Goal: Task Accomplishment & Management: Manage account settings

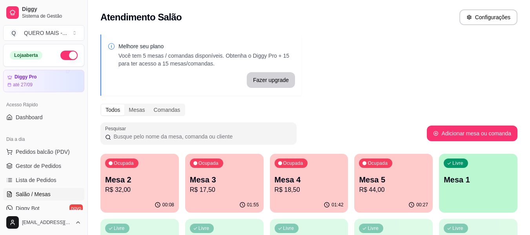
click at [68, 55] on button "button" at bounding box center [68, 55] width 17 height 9
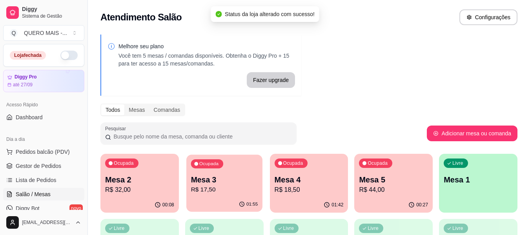
click at [224, 192] on p "R$ 17,50" at bounding box center [224, 189] width 67 height 9
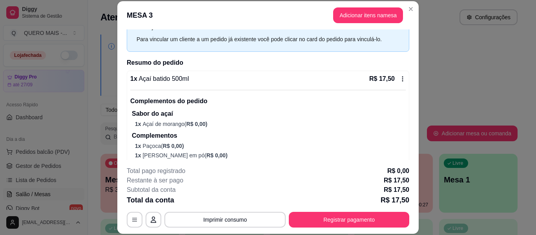
scroll to position [72, 0]
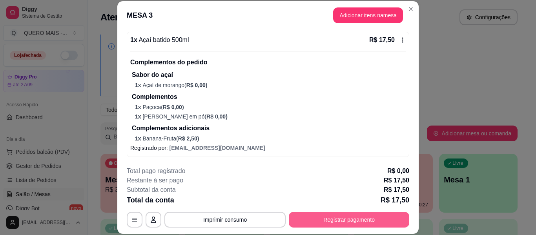
click at [319, 221] on button "Registrar pagamento" at bounding box center [349, 220] width 120 height 16
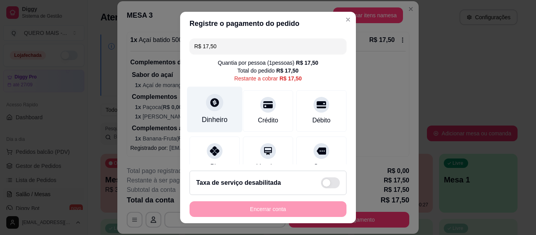
click at [202, 114] on div "Dinheiro" at bounding box center [214, 110] width 55 height 46
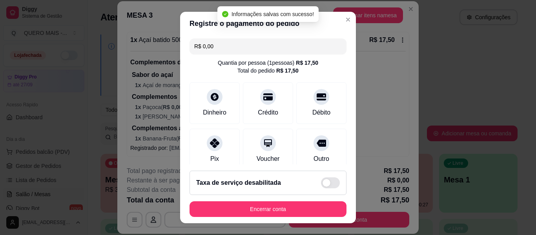
type input "R$ 0,00"
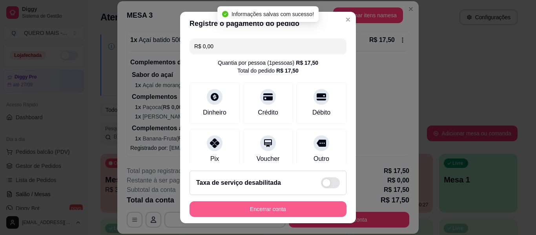
click at [265, 208] on button "Encerrar conta" at bounding box center [268, 209] width 157 height 16
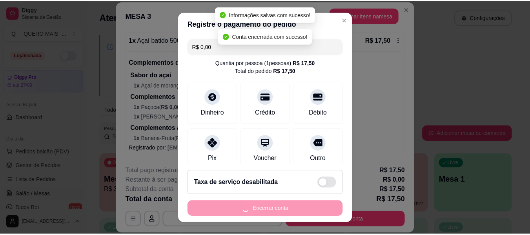
scroll to position [0, 0]
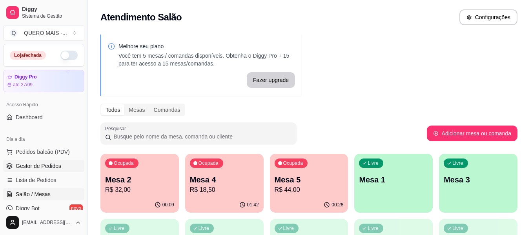
click at [34, 162] on link "Gestor de Pedidos" at bounding box center [43, 166] width 81 height 13
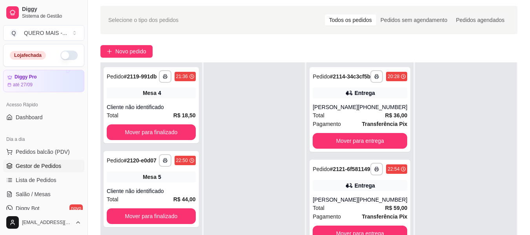
scroll to position [39, 0]
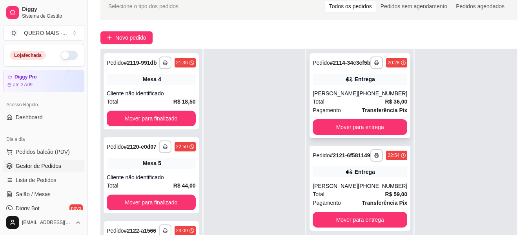
click at [346, 135] on button "Mover para entrega" at bounding box center [360, 127] width 95 height 16
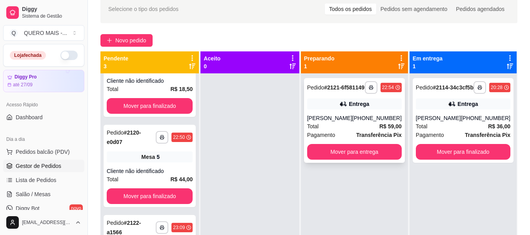
scroll to position [78, 0]
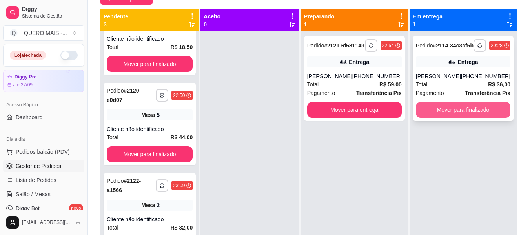
click at [456, 118] on button "Mover para finalizado" at bounding box center [463, 110] width 95 height 16
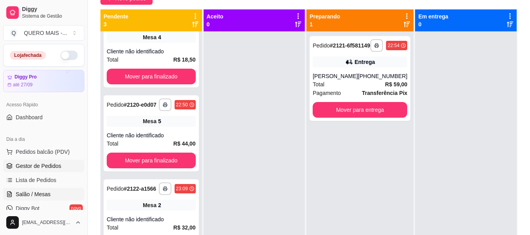
click at [45, 197] on span "Salão / Mesas" at bounding box center [33, 194] width 35 height 8
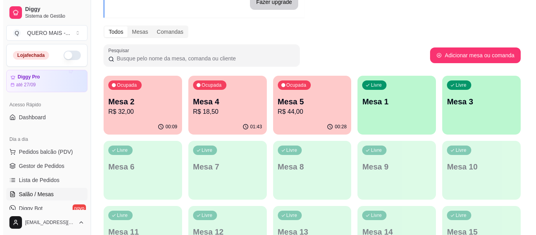
scroll to position [78, 0]
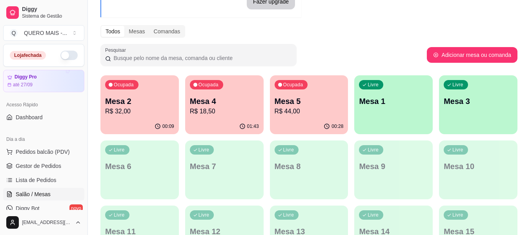
click at [215, 114] on p "R$ 18,50" at bounding box center [224, 111] width 69 height 9
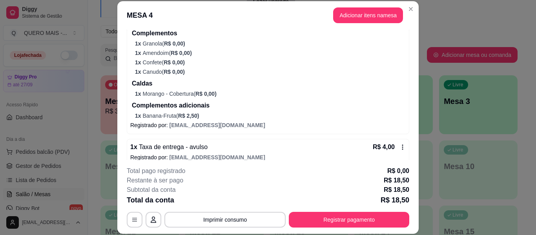
scroll to position [145, 0]
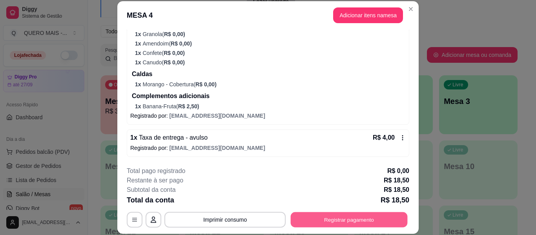
click at [323, 219] on button "Registrar pagamento" at bounding box center [349, 219] width 117 height 15
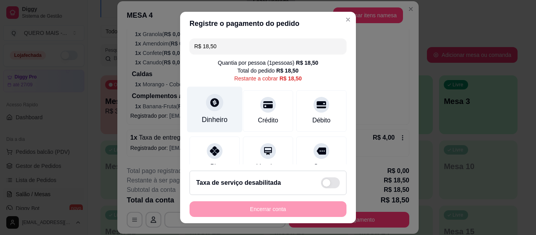
click at [210, 116] on div "Dinheiro" at bounding box center [215, 120] width 26 height 10
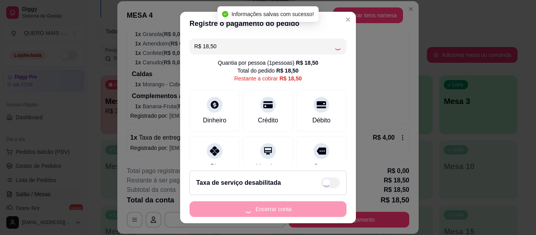
type input "R$ 0,00"
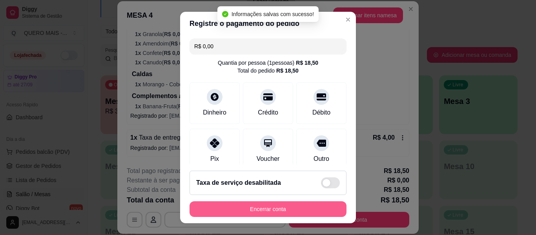
click at [255, 208] on button "Encerrar conta" at bounding box center [268, 209] width 157 height 16
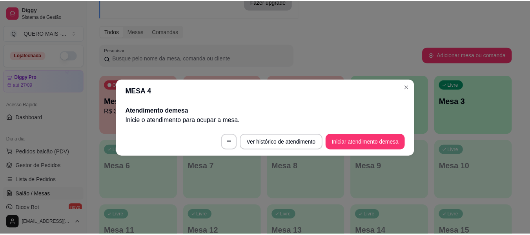
scroll to position [0, 0]
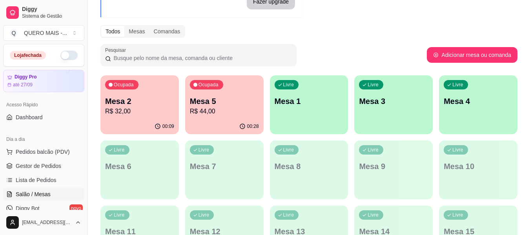
click at [212, 115] on p "R$ 44,00" at bounding box center [224, 111] width 69 height 9
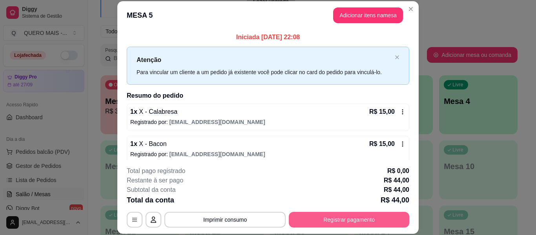
click at [350, 222] on button "Registrar pagamento" at bounding box center [349, 220] width 120 height 16
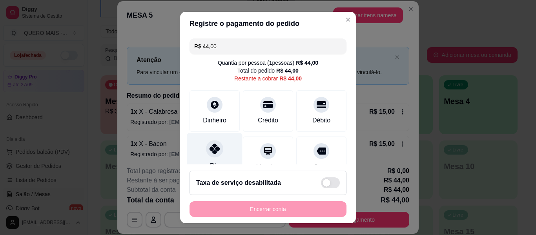
click at [203, 159] on div "Pix" at bounding box center [214, 156] width 55 height 46
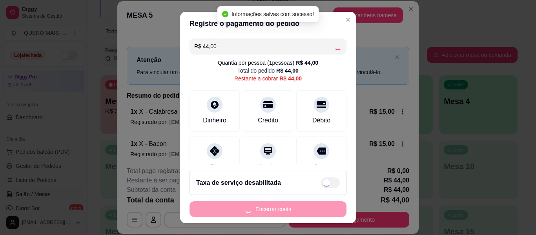
type input "R$ 0,00"
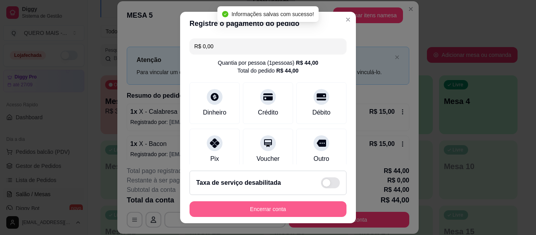
click at [241, 208] on button "Encerrar conta" at bounding box center [268, 209] width 157 height 16
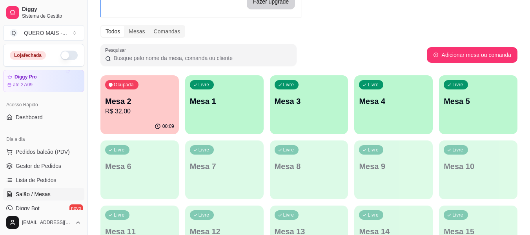
click at [143, 113] on p "R$ 32,00" at bounding box center [139, 111] width 69 height 9
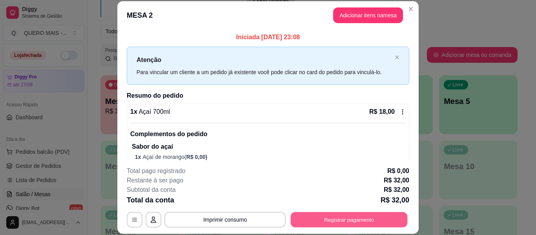
click at [348, 222] on button "Registrar pagamento" at bounding box center [349, 219] width 117 height 15
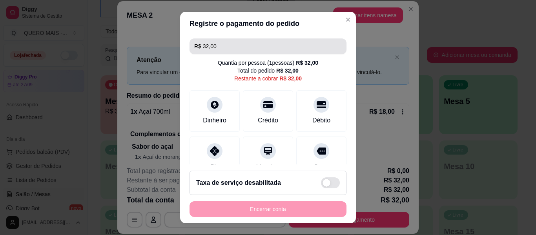
click at [226, 47] on input "R$ 32,00" at bounding box center [268, 46] width 148 height 16
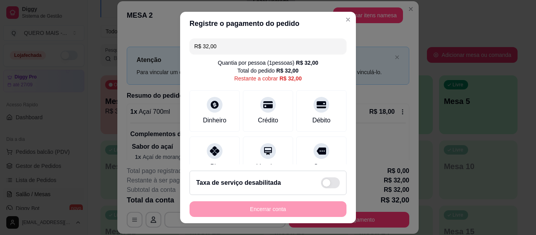
click at [226, 47] on input "R$ 32,00" at bounding box center [268, 46] width 148 height 16
click at [214, 149] on icon at bounding box center [215, 149] width 10 height 10
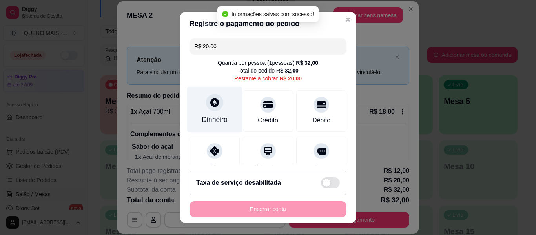
click at [213, 106] on icon at bounding box center [215, 102] width 10 height 10
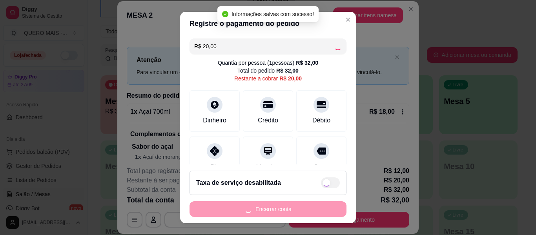
type input "R$ 0,00"
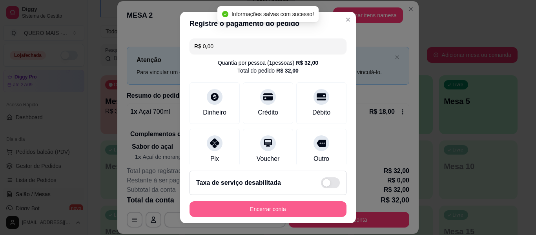
click at [270, 210] on button "Encerrar conta" at bounding box center [268, 209] width 157 height 16
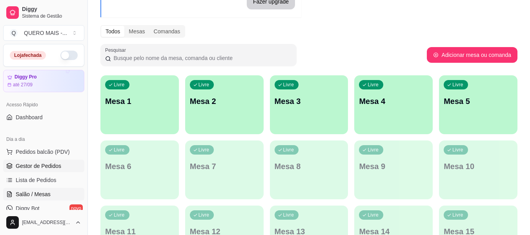
click at [47, 164] on span "Gestor de Pedidos" at bounding box center [39, 166] width 46 height 8
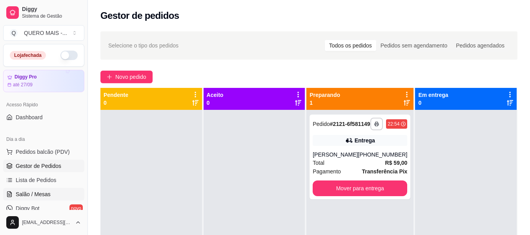
click at [24, 195] on span "Salão / Mesas" at bounding box center [33, 194] width 35 height 8
